Goal: Task Accomplishment & Management: Complete application form

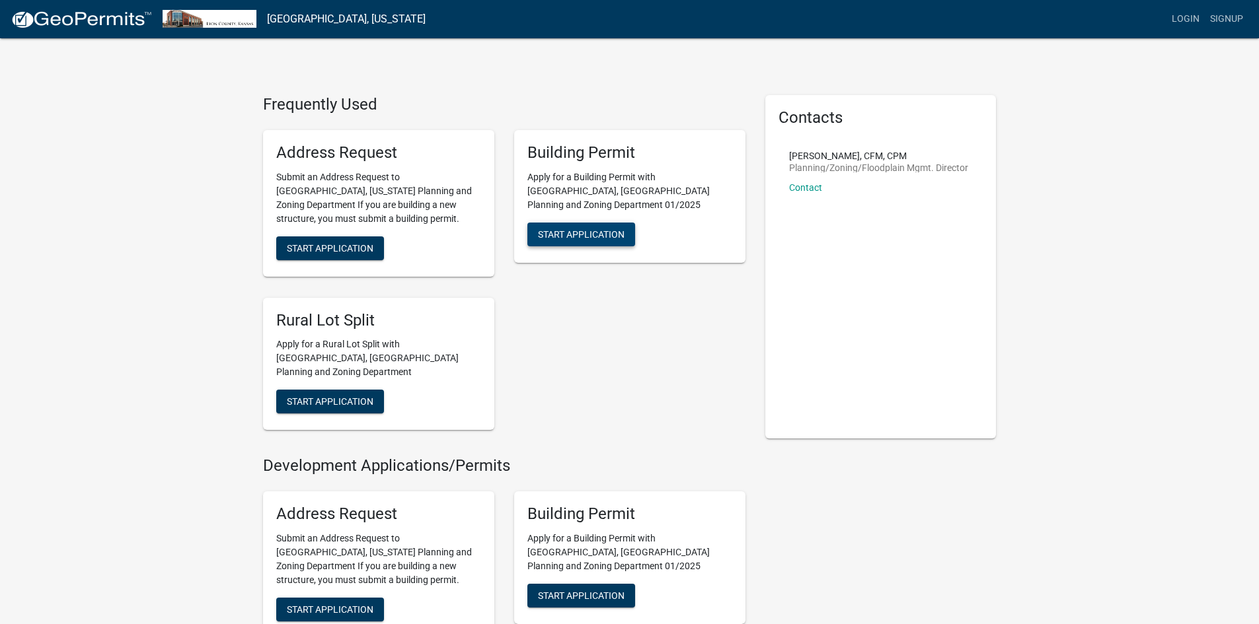
click at [598, 229] on span "Start Application" at bounding box center [581, 234] width 87 height 11
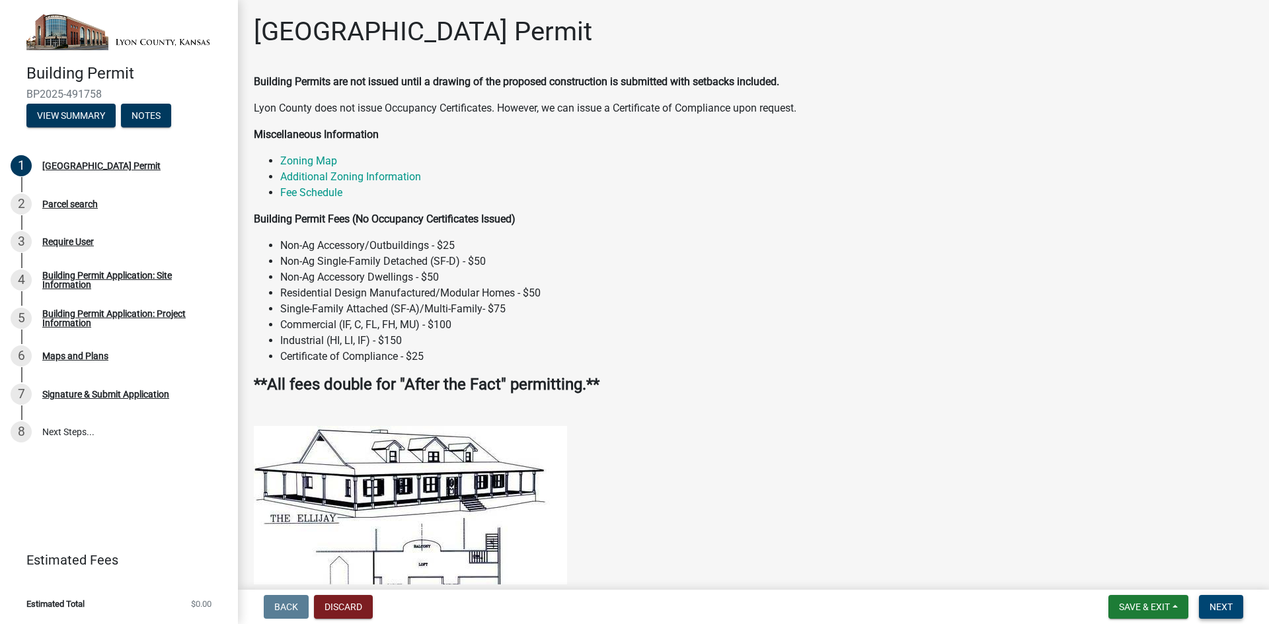
click at [1223, 607] on span "Next" at bounding box center [1220, 607] width 23 height 11
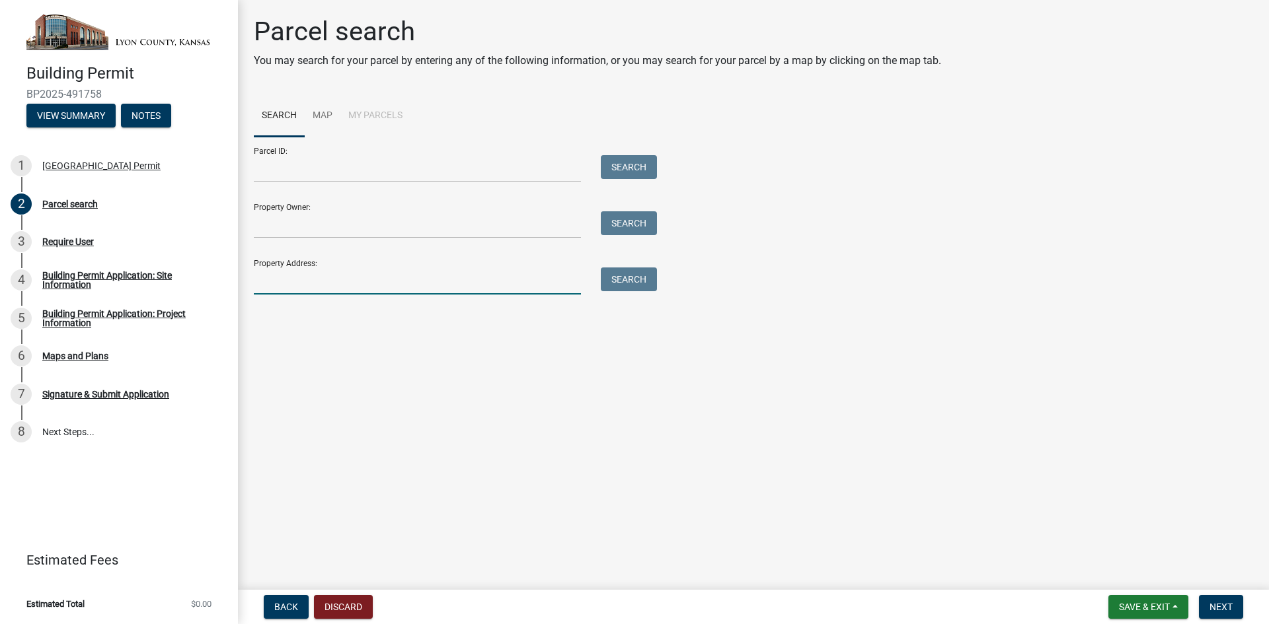
click at [345, 284] on input "Property Address:" at bounding box center [417, 281] width 327 height 27
click at [640, 279] on button "Search" at bounding box center [629, 280] width 56 height 24
click at [324, 280] on input "[STREET_ADDRESS]" at bounding box center [417, 281] width 327 height 27
click at [637, 274] on button "Search" at bounding box center [629, 280] width 56 height 24
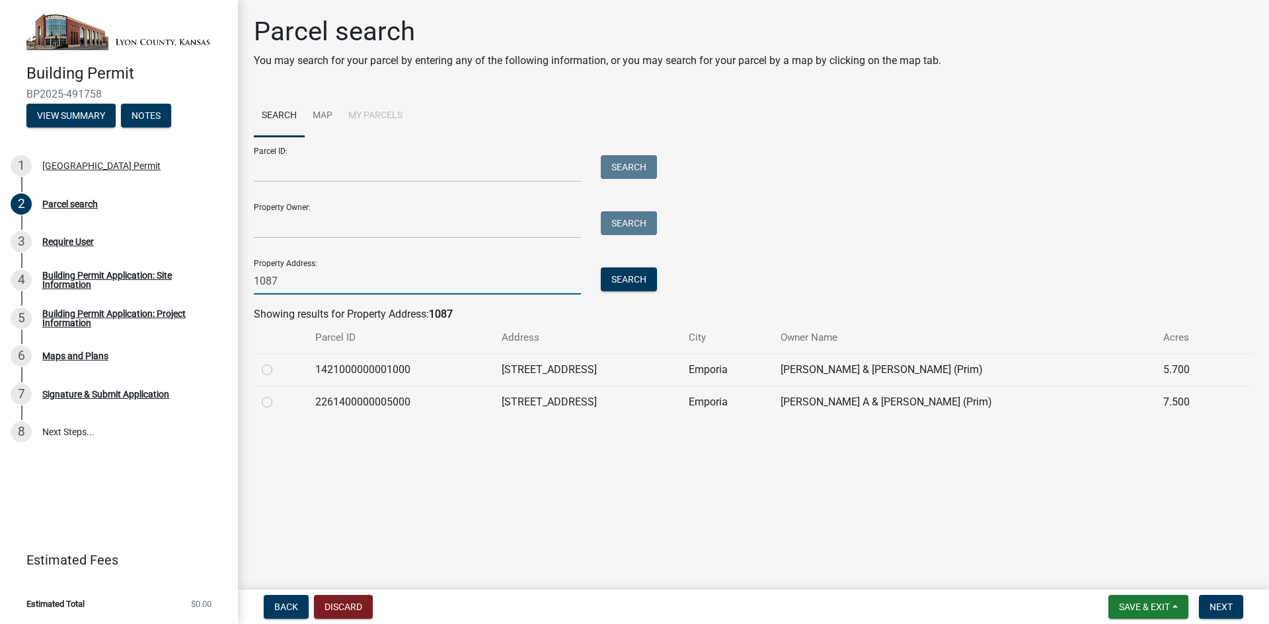
click at [311, 285] on input "1087" at bounding box center [417, 281] width 327 height 27
click at [632, 282] on button "Search" at bounding box center [629, 280] width 56 height 24
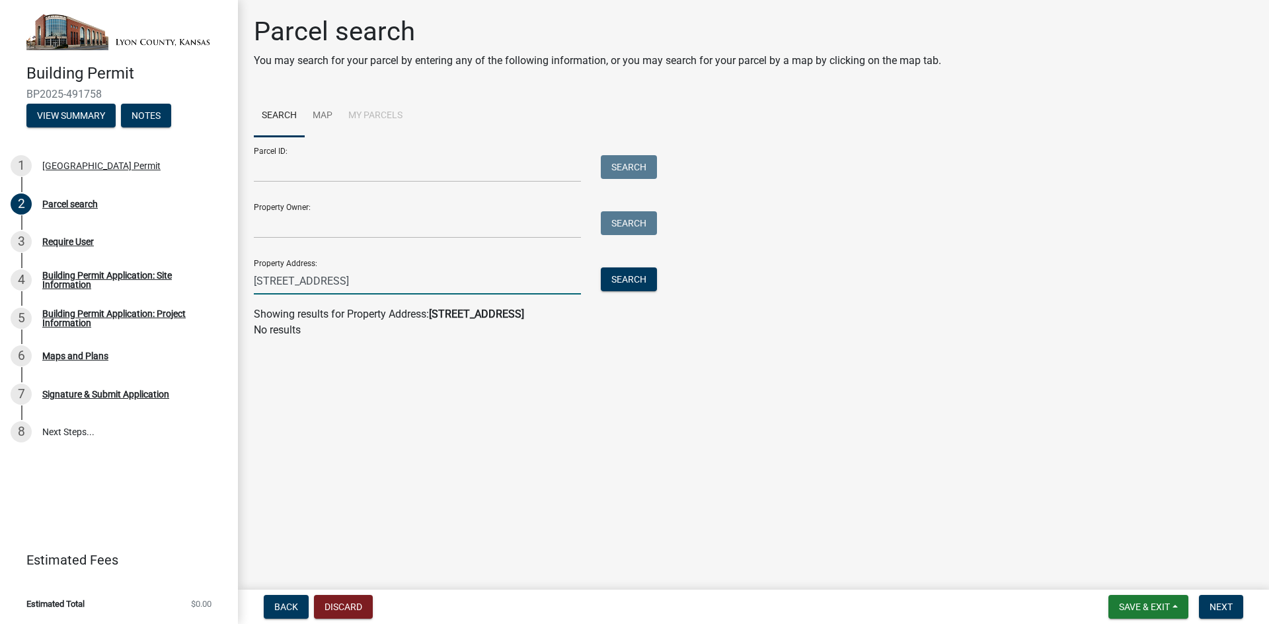
drag, startPoint x: 336, startPoint y: 286, endPoint x: 354, endPoint y: 280, distance: 19.4
click at [336, 285] on input "[STREET_ADDRESS]" at bounding box center [417, 281] width 327 height 27
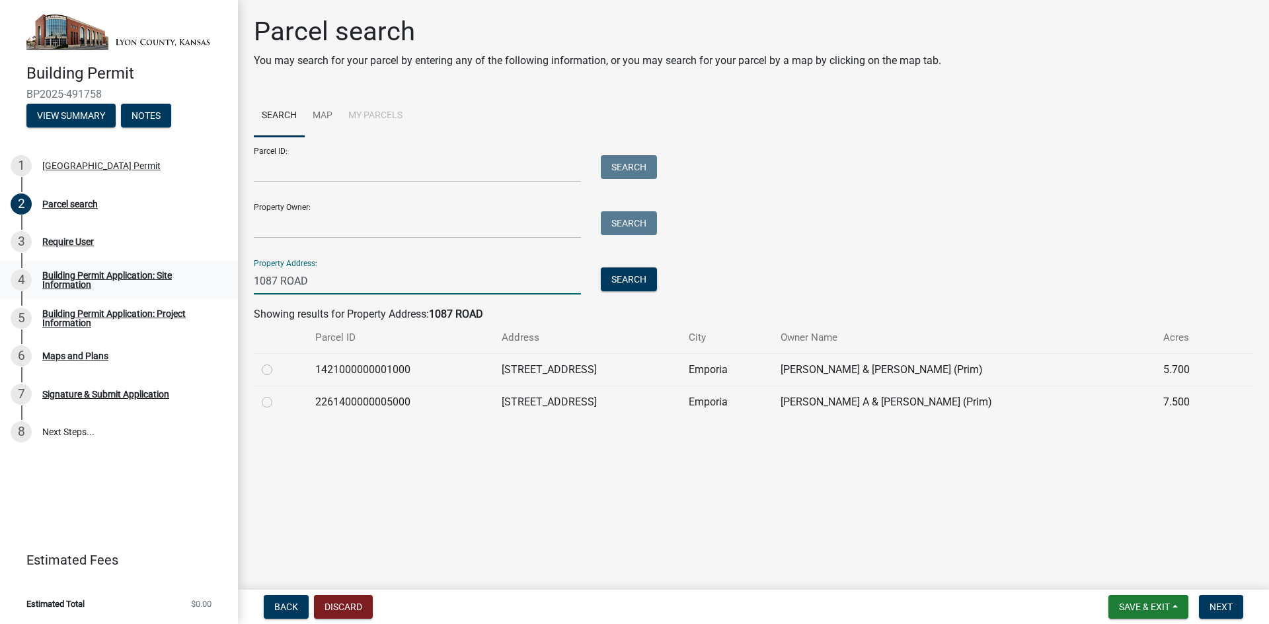
type input "1087 ROAD"
drag, startPoint x: 268, startPoint y: 373, endPoint x: 287, endPoint y: 372, distance: 18.5
click at [278, 362] on label at bounding box center [278, 362] width 0 height 0
click at [278, 371] on input "radio" at bounding box center [282, 366] width 9 height 9
radio input "true"
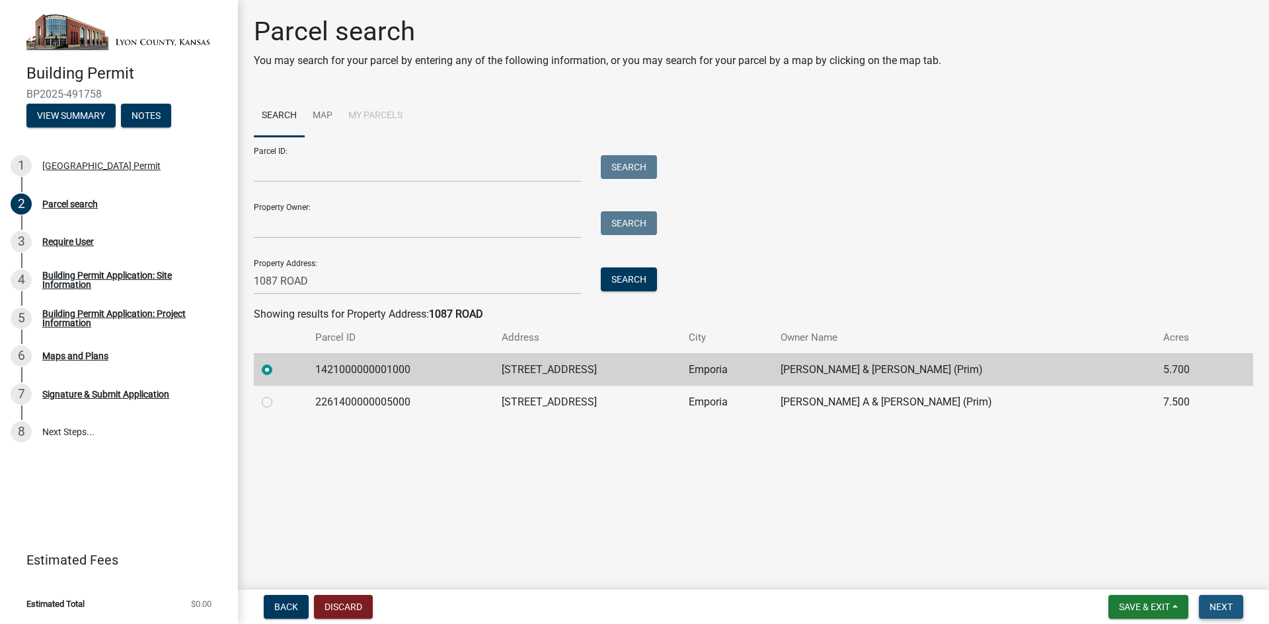
click at [1232, 608] on span "Next" at bounding box center [1220, 607] width 23 height 11
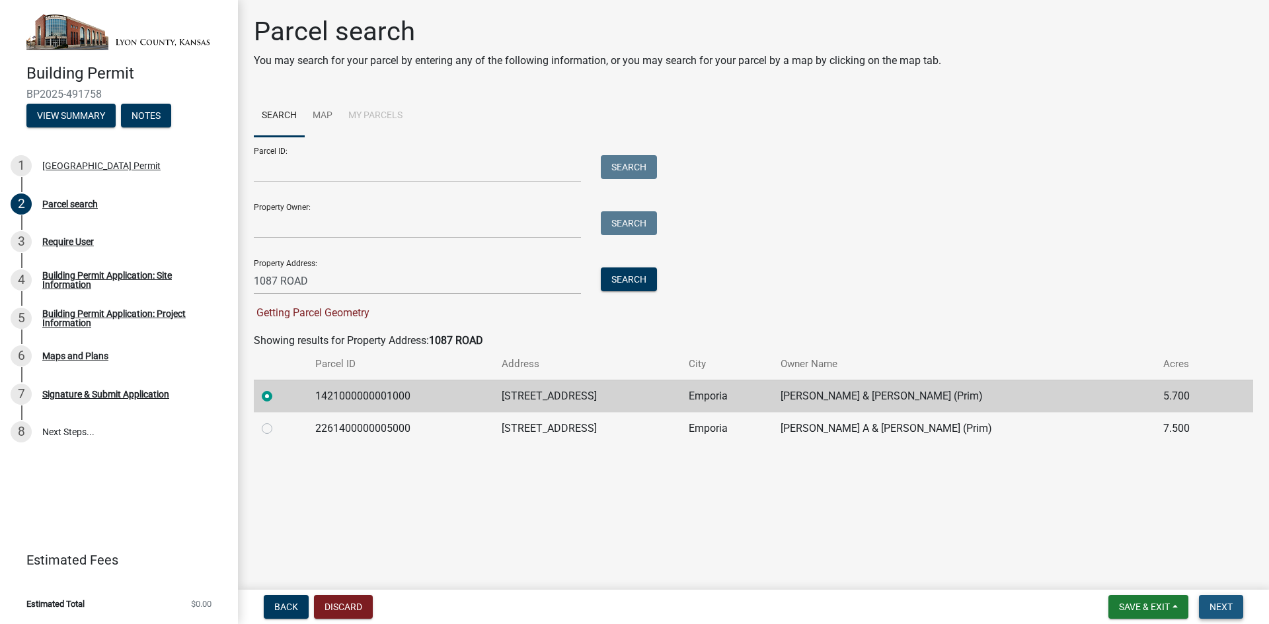
drag, startPoint x: 1230, startPoint y: 605, endPoint x: 1073, endPoint y: 539, distance: 170.0
click at [1229, 605] on span "Next" at bounding box center [1220, 607] width 23 height 11
click at [1227, 611] on span "Next" at bounding box center [1220, 607] width 23 height 11
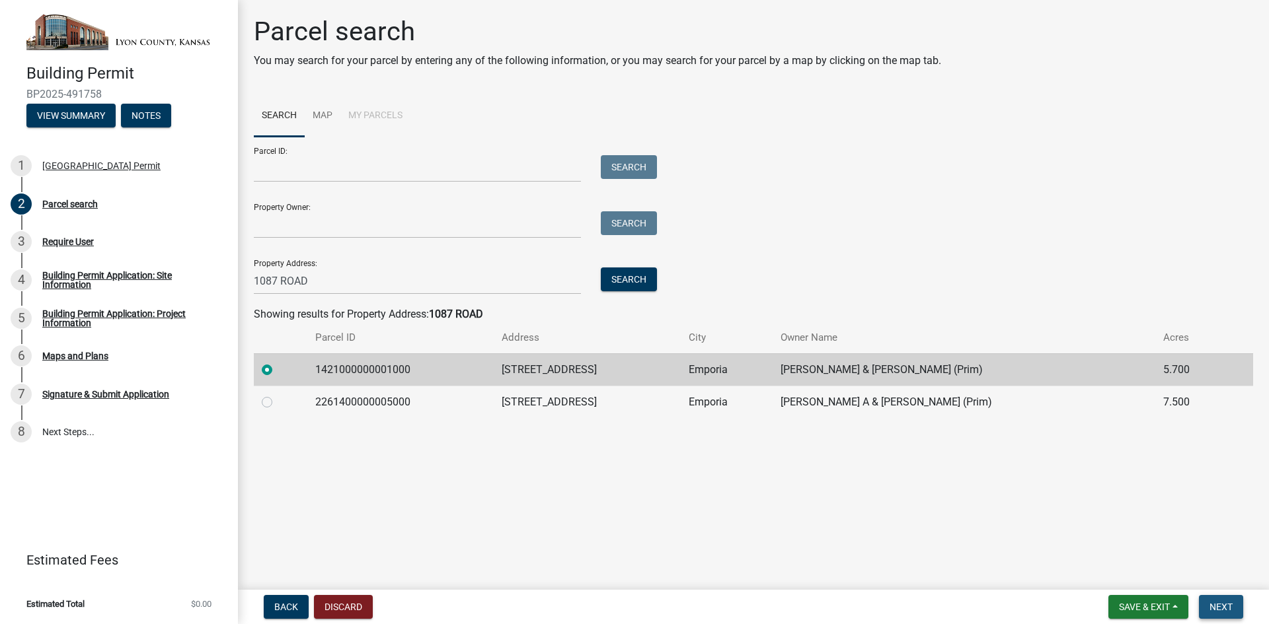
click at [1232, 607] on span "Next" at bounding box center [1220, 607] width 23 height 11
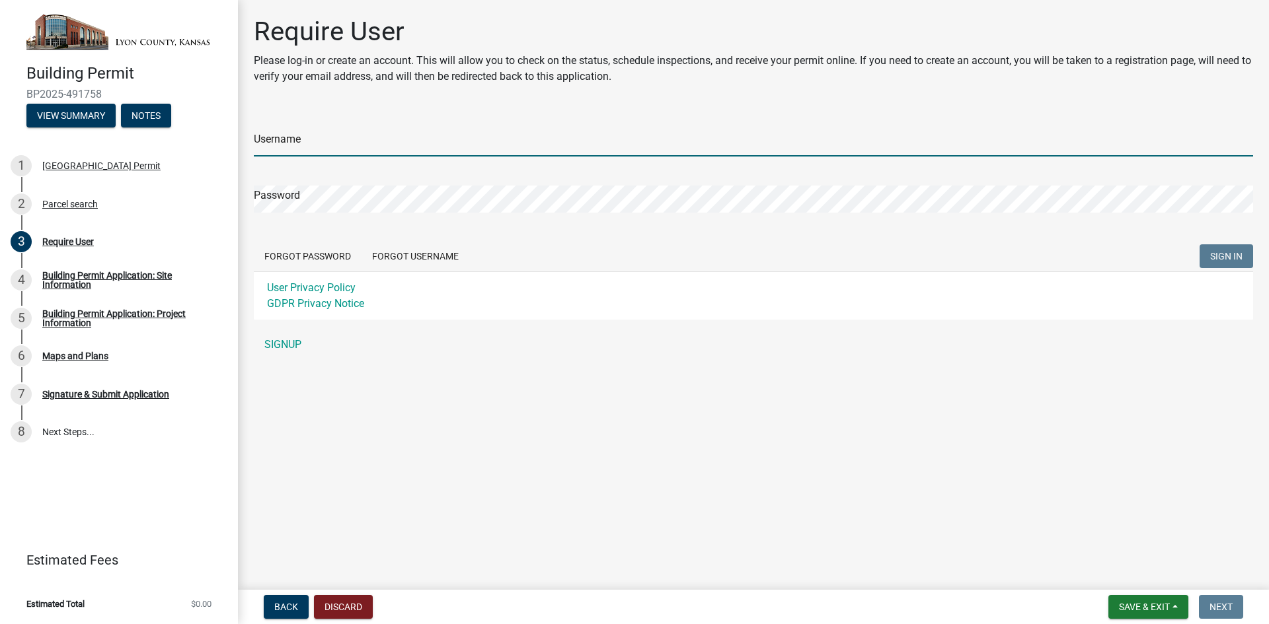
click at [379, 133] on input "Username" at bounding box center [753, 143] width 999 height 27
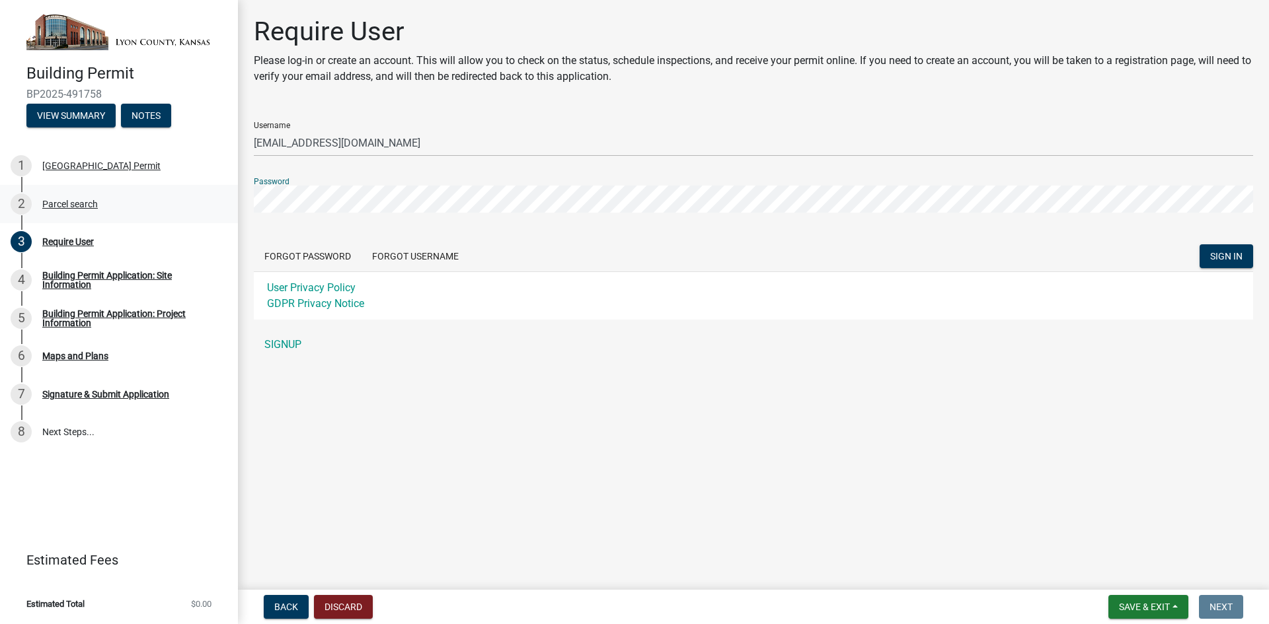
click at [208, 208] on div "Building Permit BP2025-491758 View Summary Notes 1 [GEOGRAPHIC_DATA] Permit 2 P…" at bounding box center [634, 312] width 1269 height 624
click at [1232, 252] on span "SIGN IN" at bounding box center [1226, 256] width 32 height 11
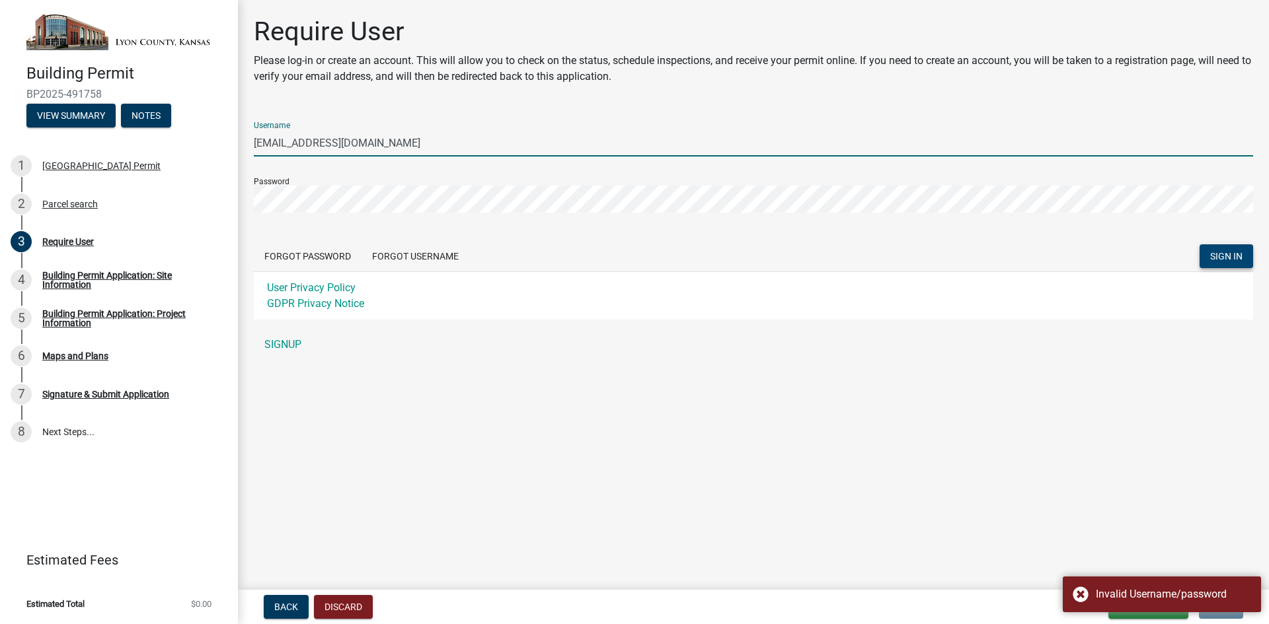
drag, startPoint x: 366, startPoint y: 145, endPoint x: 291, endPoint y: 138, distance: 75.6
click at [291, 138] on input "[EMAIL_ADDRESS][DOMAIN_NAME]" at bounding box center [753, 143] width 999 height 27
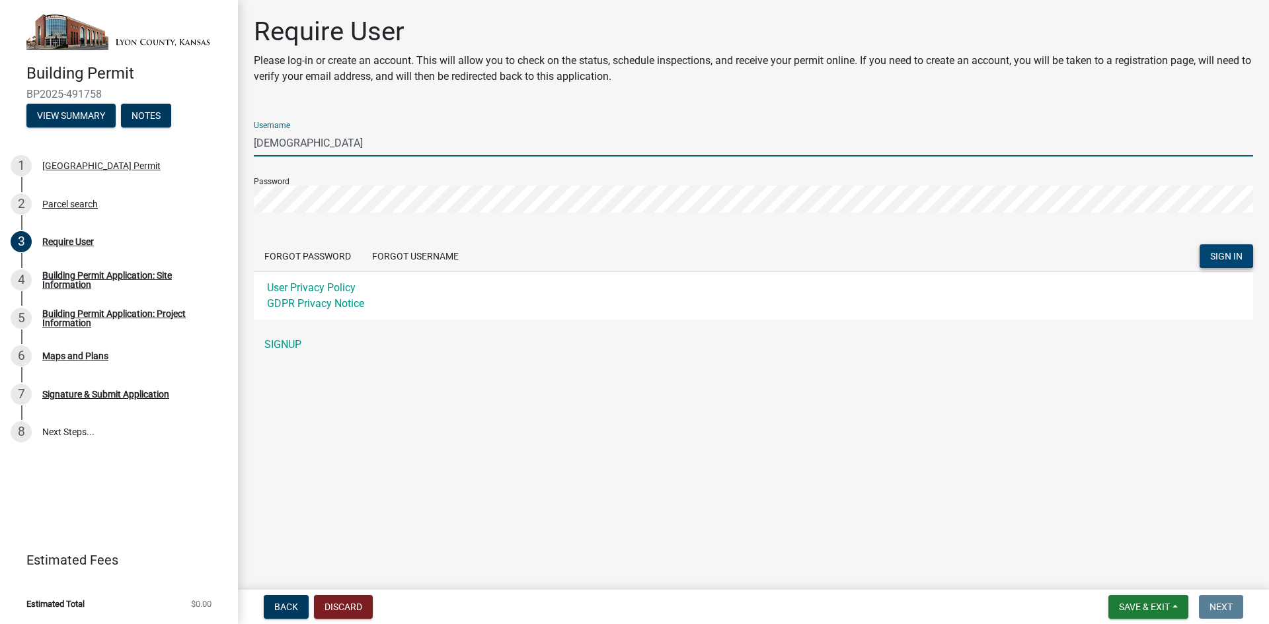
type input "[DEMOGRAPHIC_DATA]"
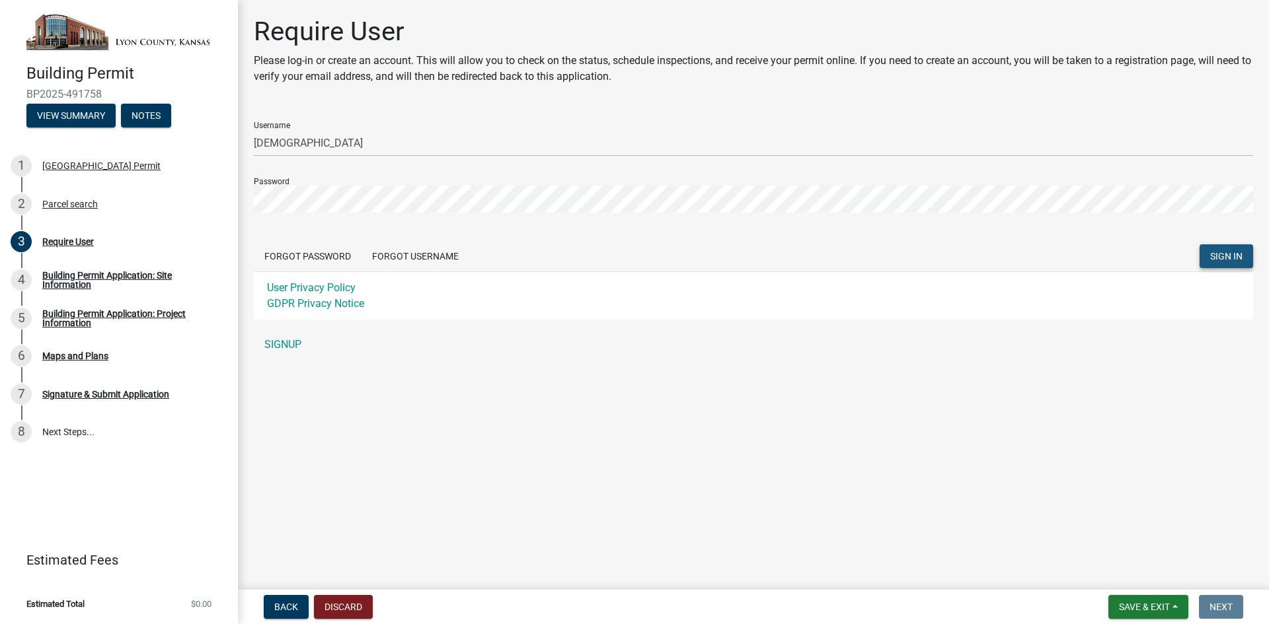
click at [1225, 261] on span "SIGN IN" at bounding box center [1226, 256] width 32 height 11
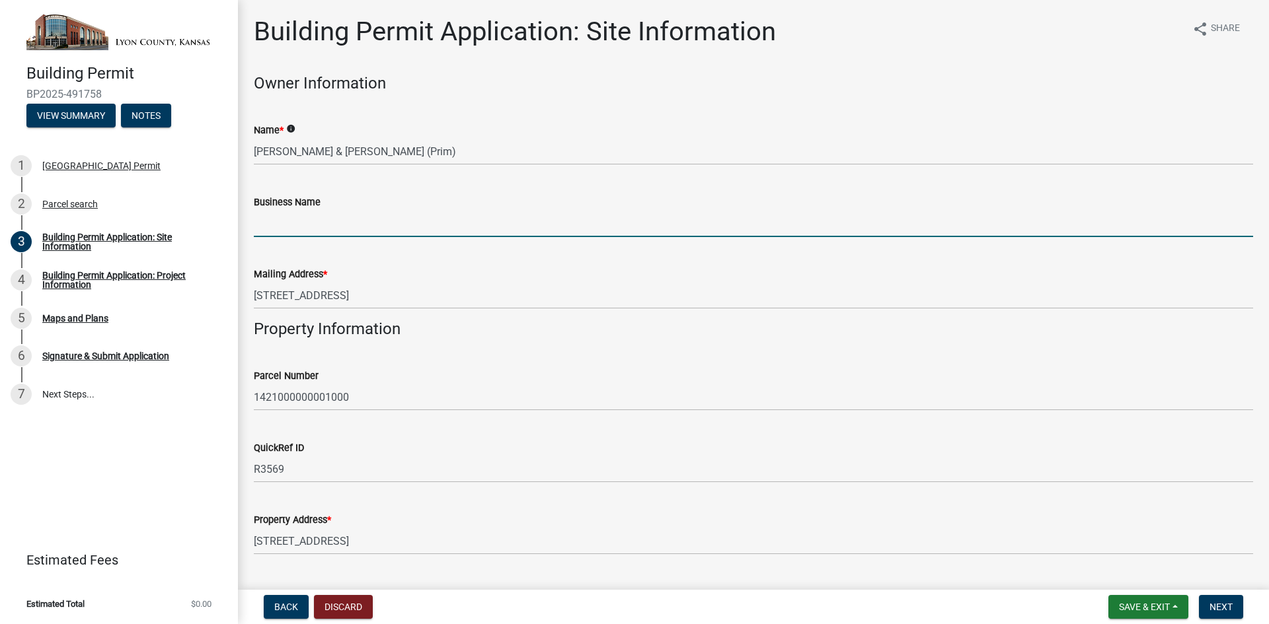
drag, startPoint x: 280, startPoint y: 226, endPoint x: 268, endPoint y: 242, distance: 20.2
click at [282, 225] on input "Business Name" at bounding box center [753, 223] width 999 height 27
click at [291, 221] on input "Business Name" at bounding box center [753, 223] width 999 height 27
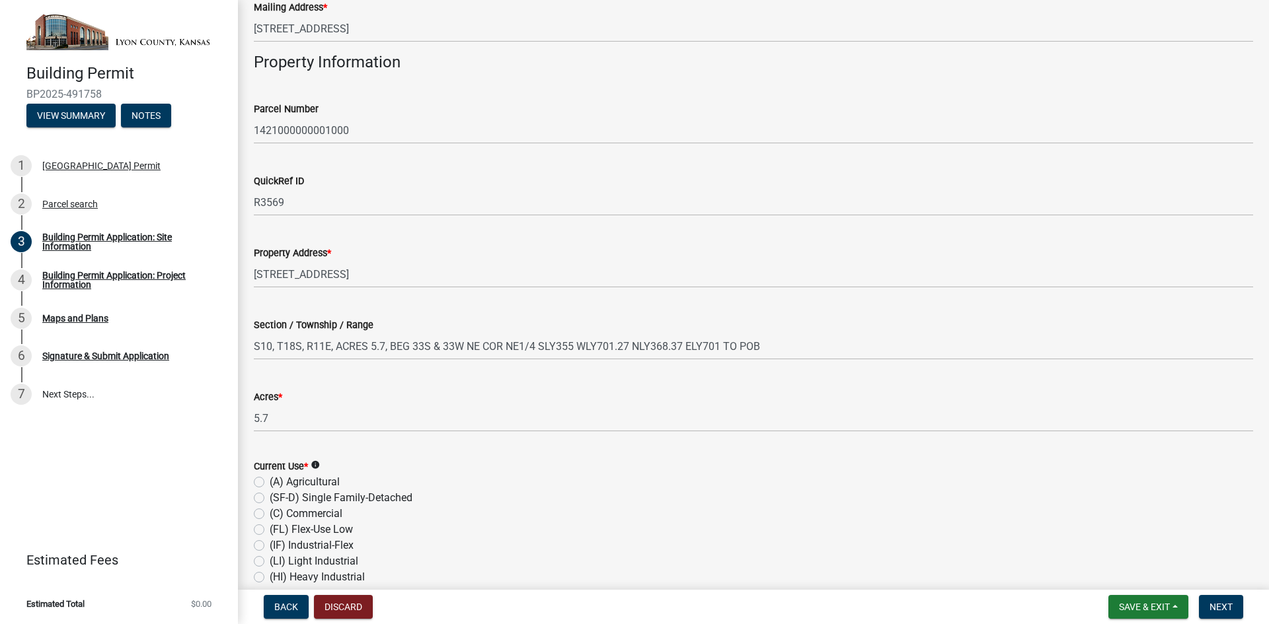
scroll to position [397, 0]
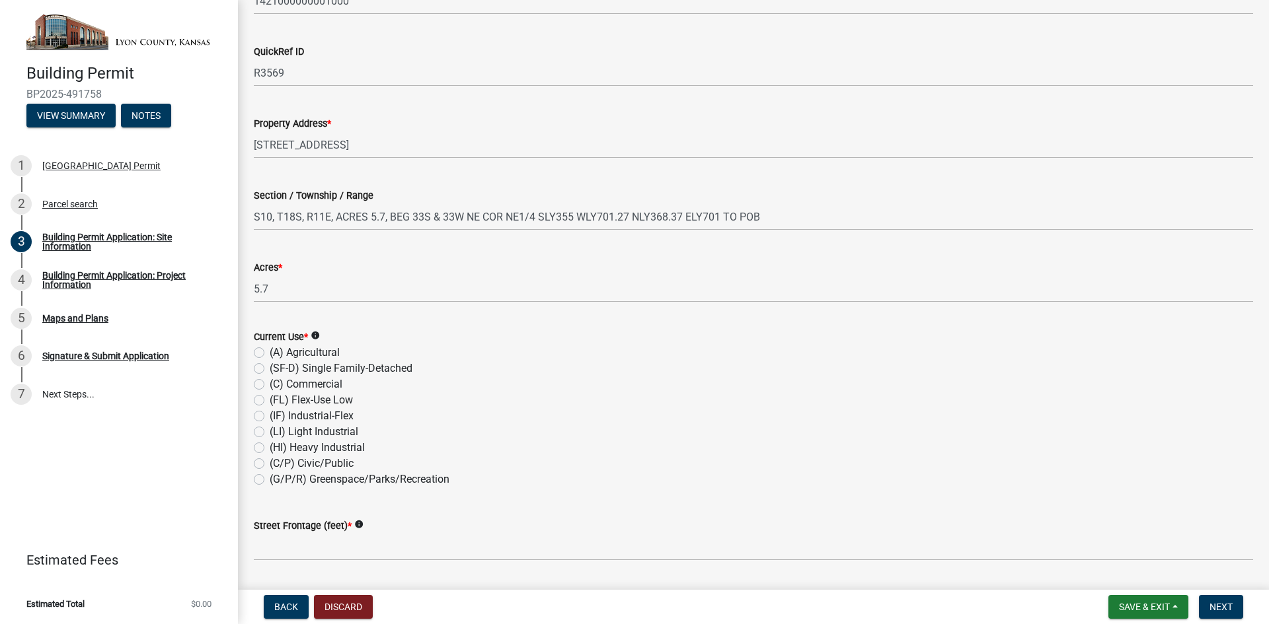
type input "SBA Towers V, LLC"
click at [270, 384] on label "(C) Commercial" at bounding box center [306, 385] width 73 height 16
click at [270, 384] on input "(C) Commercial" at bounding box center [274, 381] width 9 height 9
radio input "true"
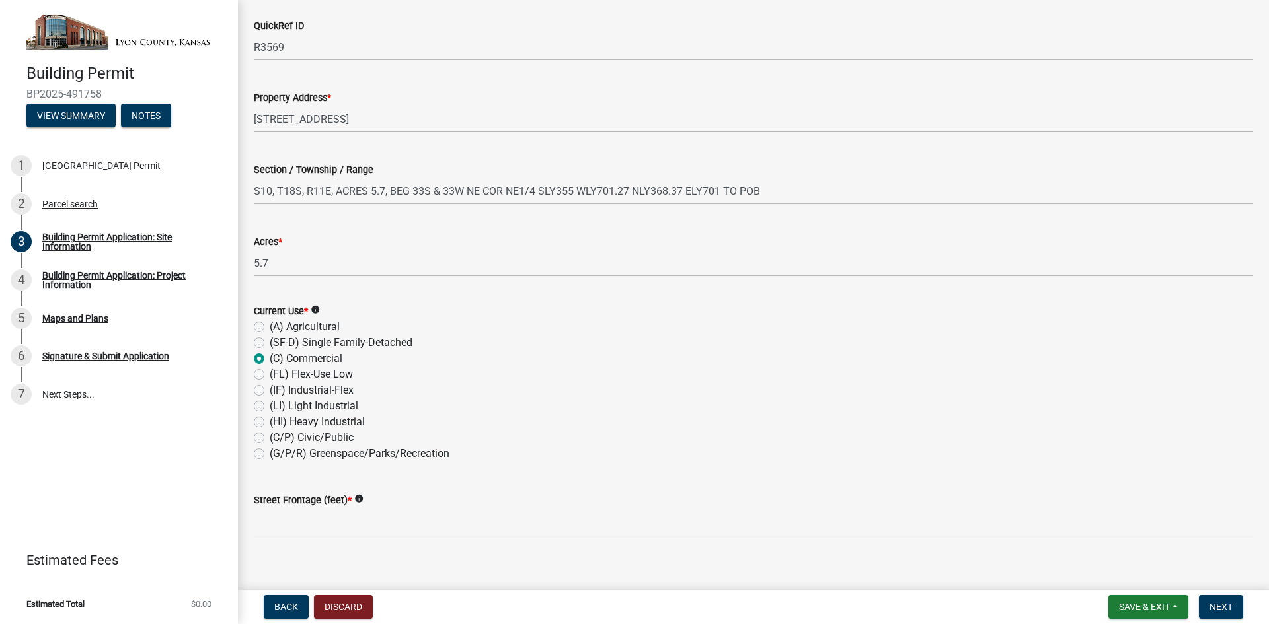
scroll to position [436, 0]
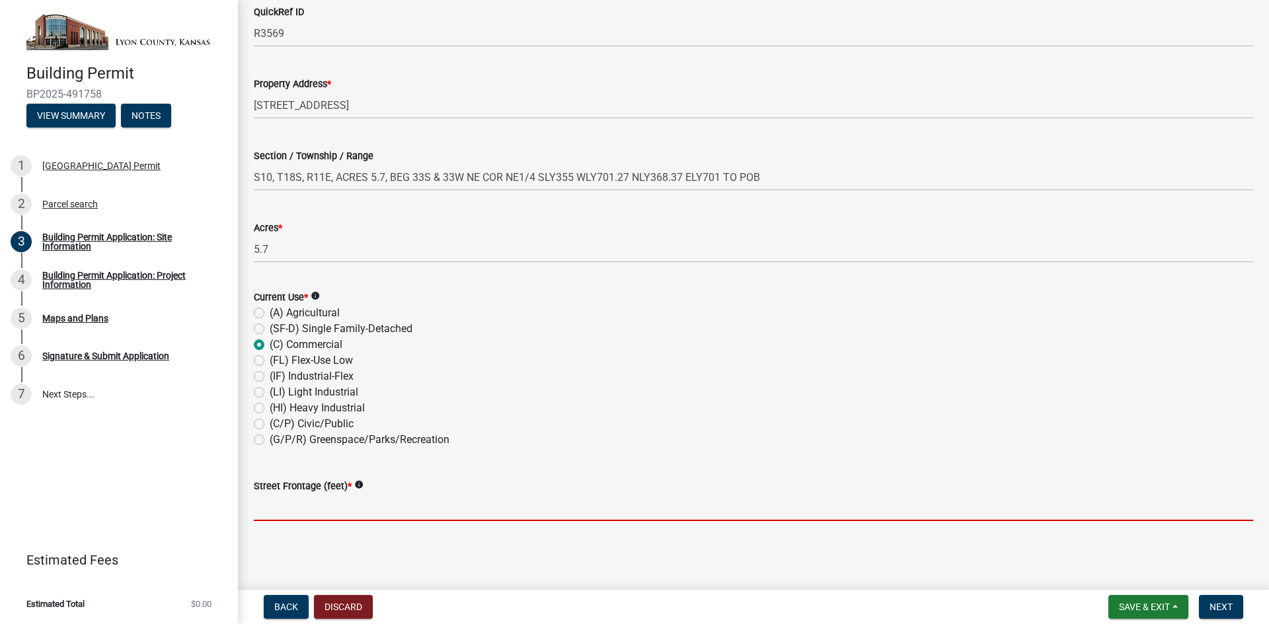
click at [294, 504] on input "text" at bounding box center [753, 507] width 999 height 27
